Goal: Information Seeking & Learning: Learn about a topic

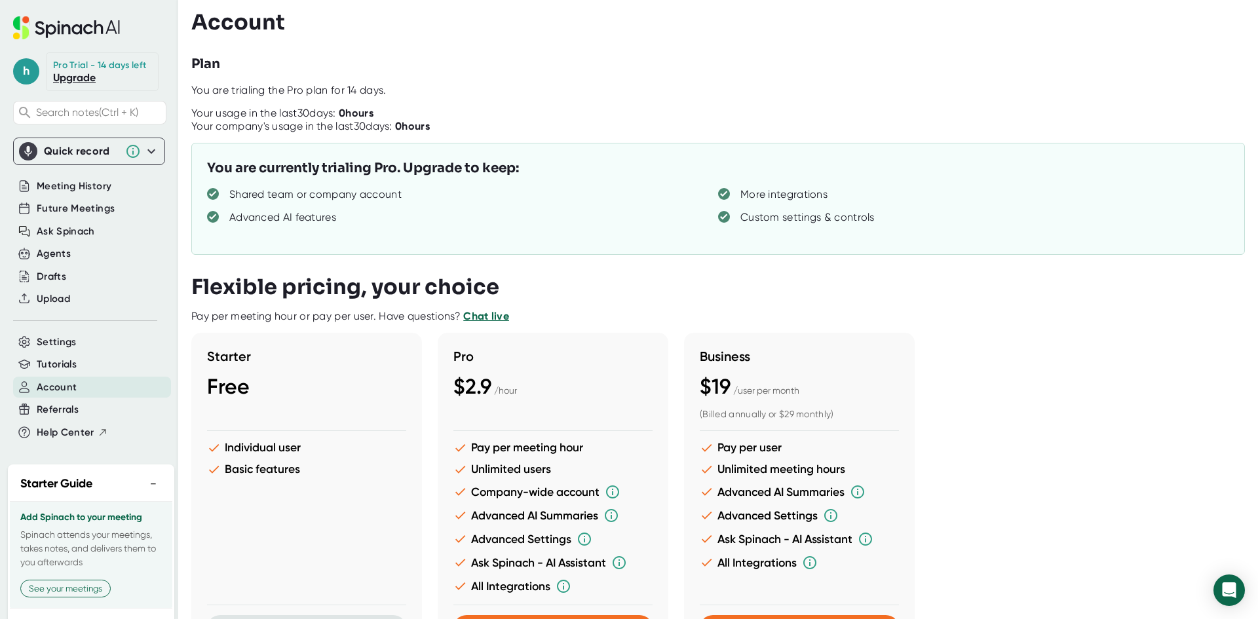
click at [47, 25] on icon at bounding box center [51, 31] width 10 height 14
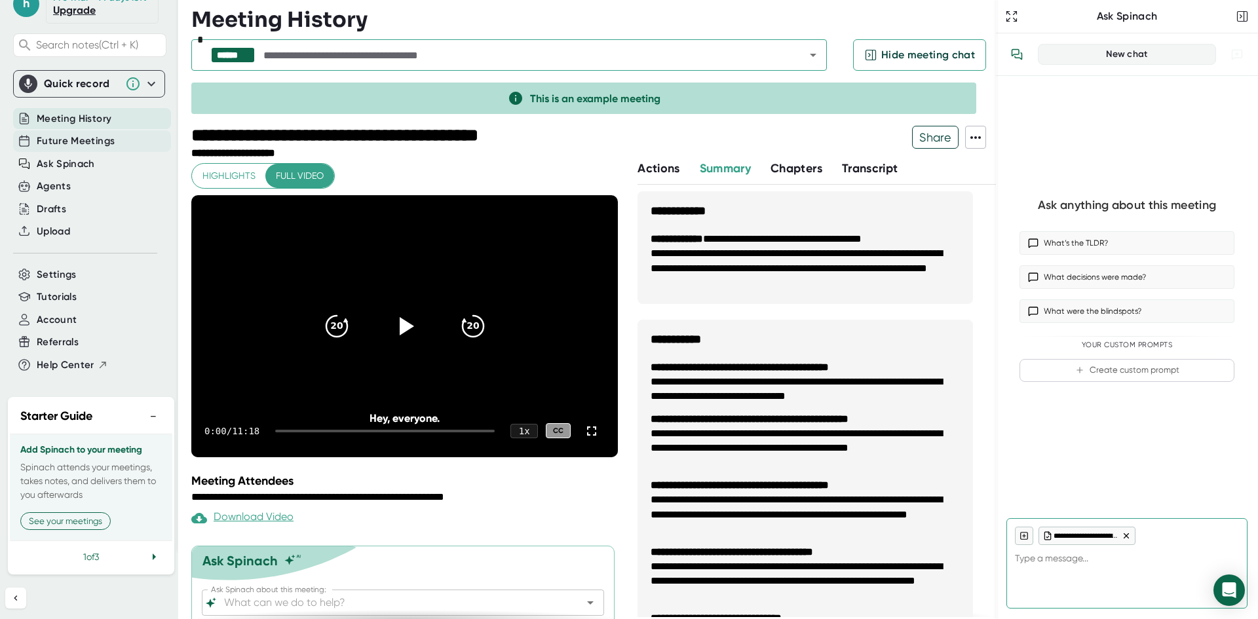
scroll to position [93, 0]
click at [153, 557] on icon at bounding box center [154, 556] width 3 height 7
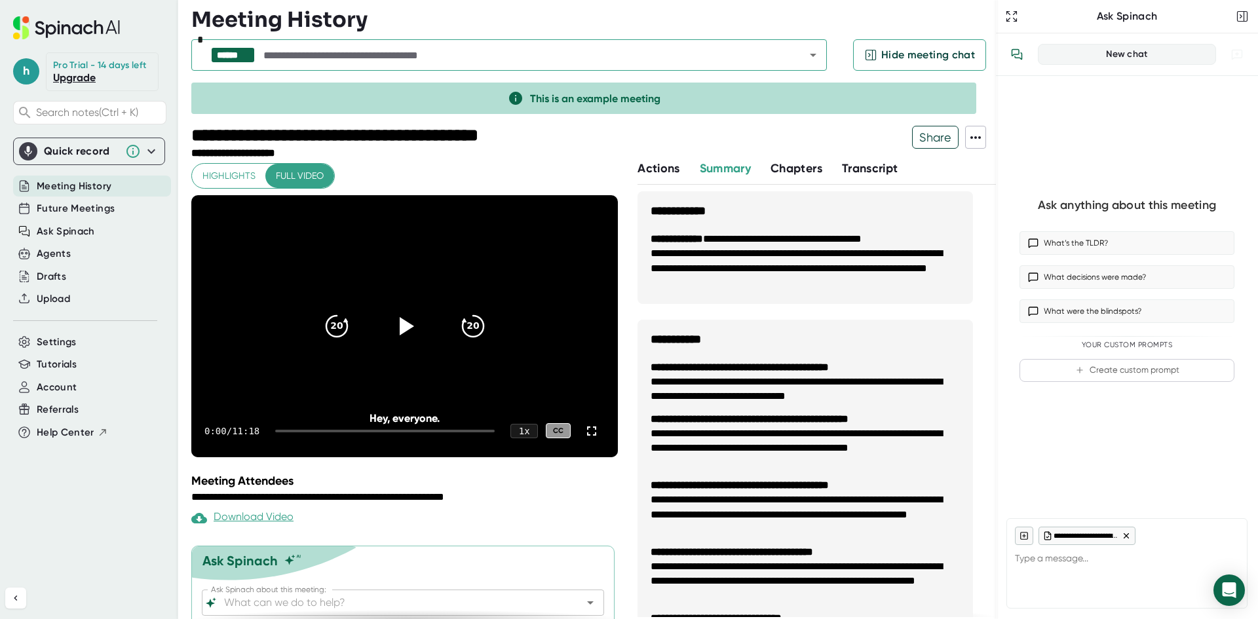
scroll to position [0, 0]
type textarea "x"
click at [927, 52] on span "Hide meeting chat" at bounding box center [928, 55] width 94 height 16
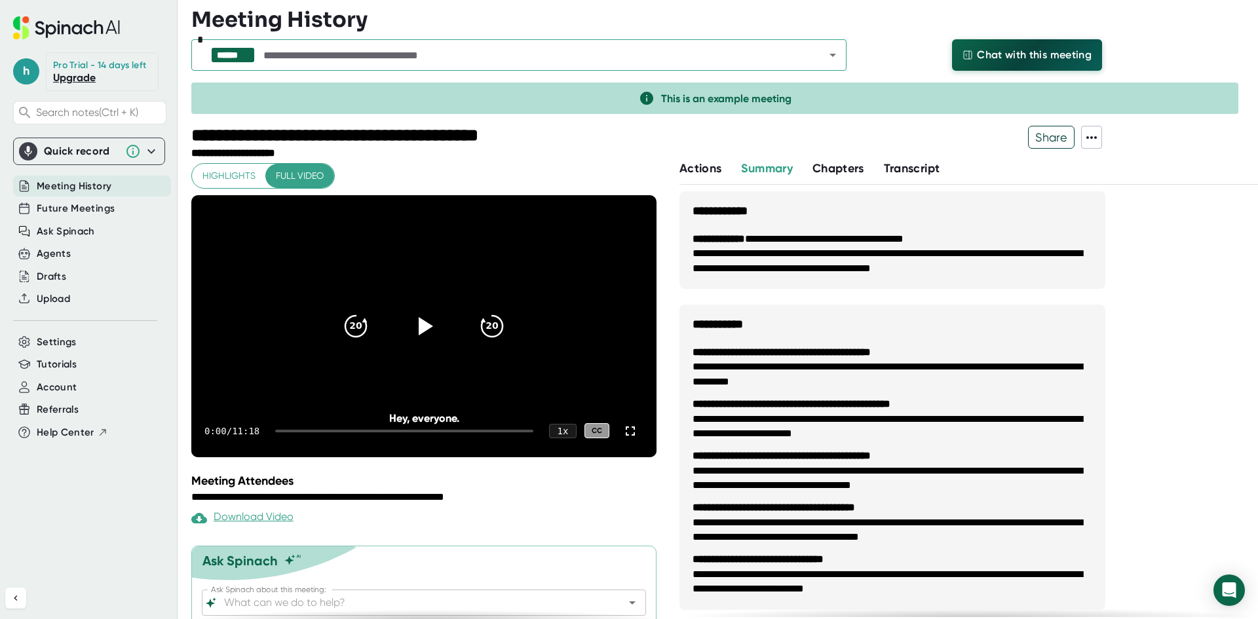
click at [1054, 58] on span "Chat with this meeting" at bounding box center [1034, 55] width 115 height 16
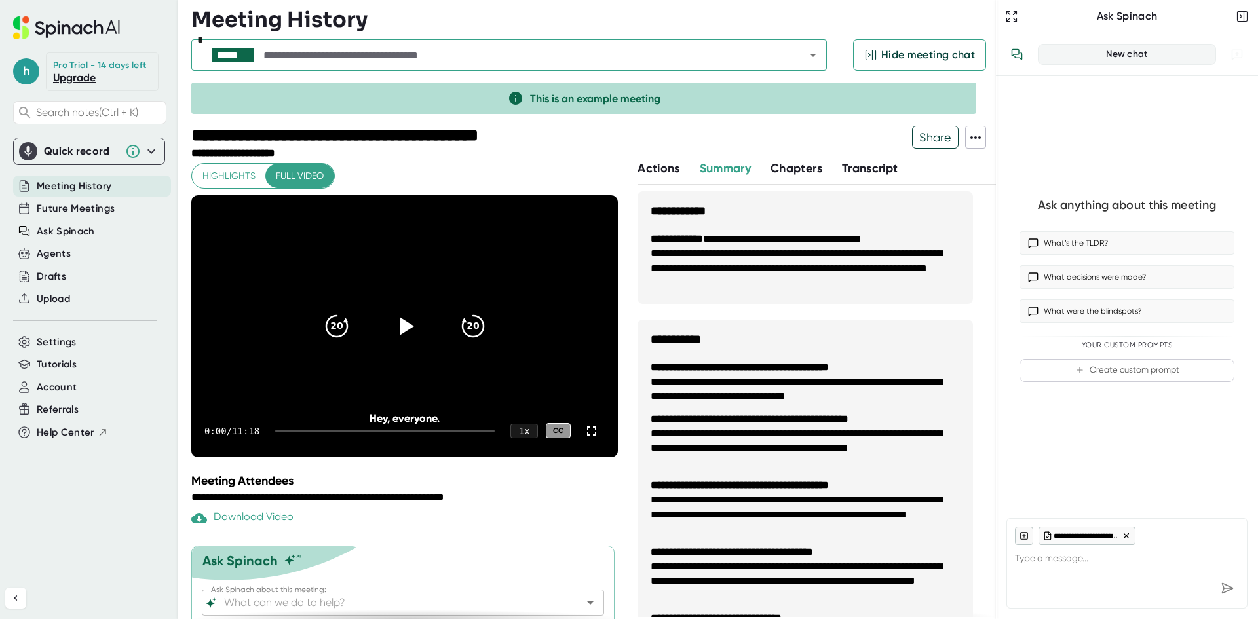
type textarea "x"
